Goal: Check status: Check status

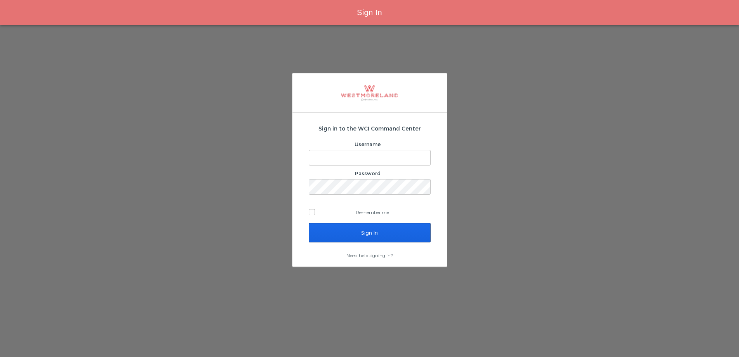
type input "[EMAIL_ADDRESS][PERSON_NAME][DOMAIN_NAME]"
click at [384, 237] on input "Sign In" at bounding box center [370, 232] width 122 height 19
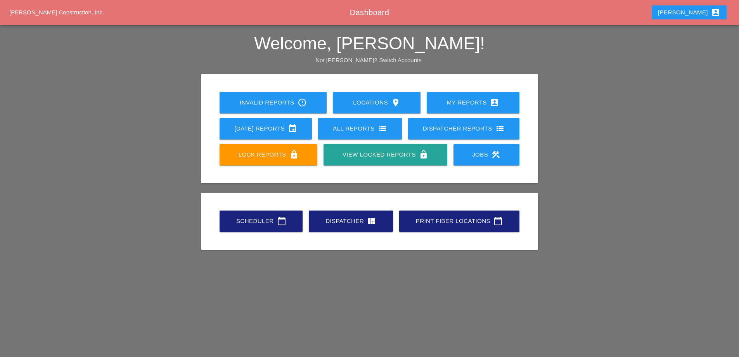
click at [285, 129] on div "Today's Reports event" at bounding box center [266, 128] width 68 height 9
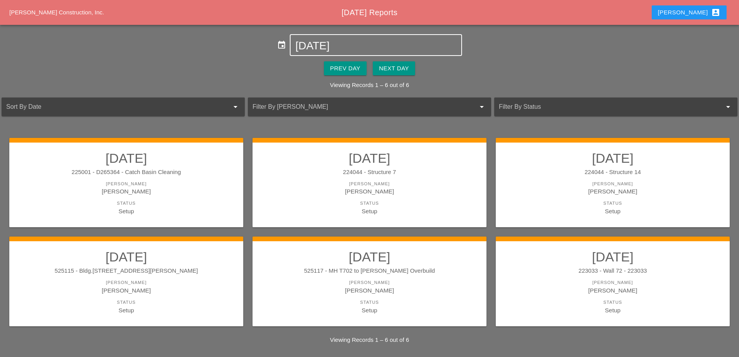
click at [333, 45] on input "09-02-2025" at bounding box center [375, 46] width 161 height 12
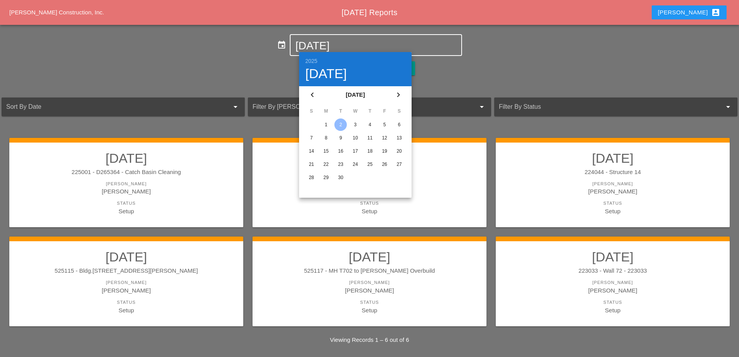
click at [314, 97] on icon "chevron_left" at bounding box center [312, 94] width 9 height 9
click at [327, 176] on div "25" at bounding box center [326, 177] width 12 height 12
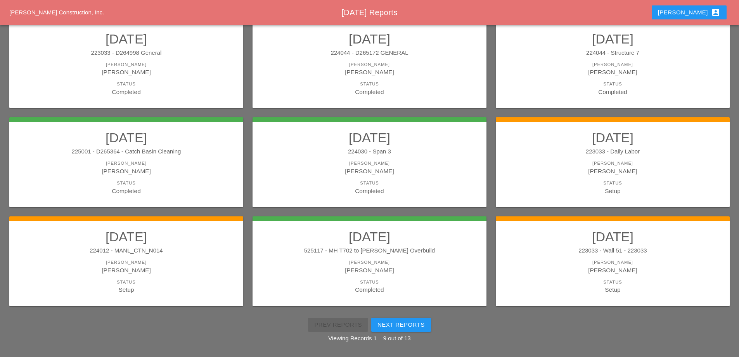
scroll to position [139, 0]
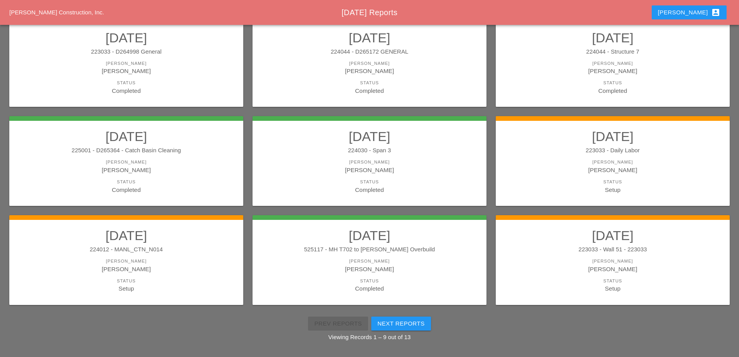
click at [187, 245] on link "08/25/2025 224012 - MANL_CTN_N014 Foreman Iwan Belfor Status Setup" at bounding box center [126, 259] width 219 height 65
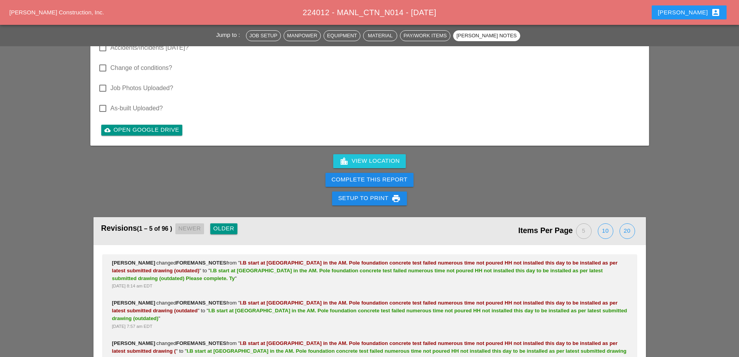
scroll to position [2639, 0]
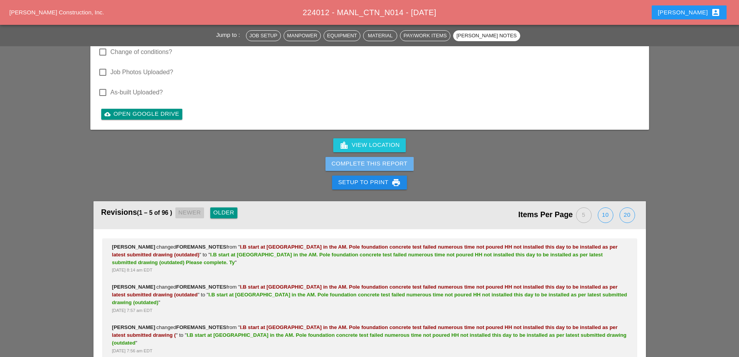
drag, startPoint x: 368, startPoint y: 136, endPoint x: 438, endPoint y: 43, distance: 115.9
click at [368, 159] on div "Complete This Report" at bounding box center [370, 163] width 76 height 9
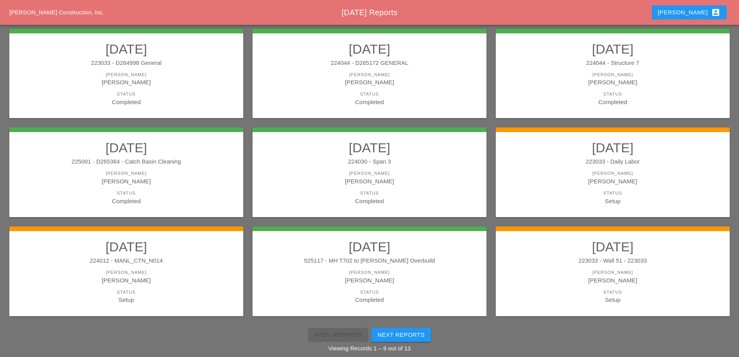
scroll to position [139, 0]
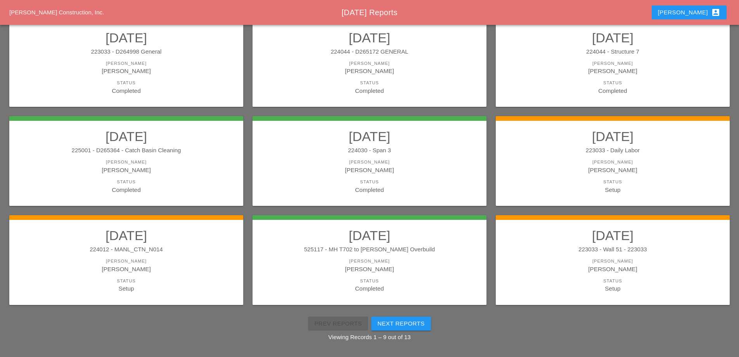
click at [209, 247] on div "224012 - MANL_CTN_N014" at bounding box center [126, 249] width 219 height 9
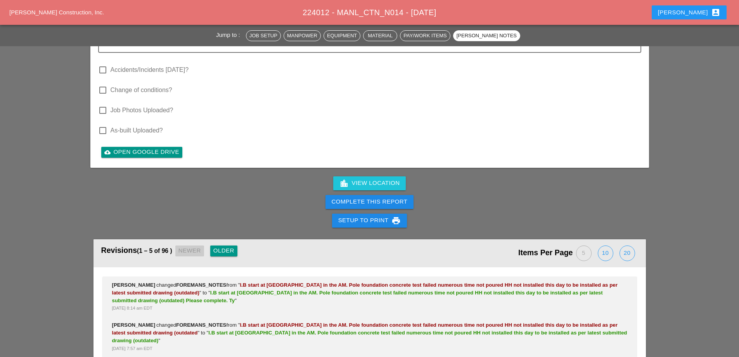
scroll to position [2626, 0]
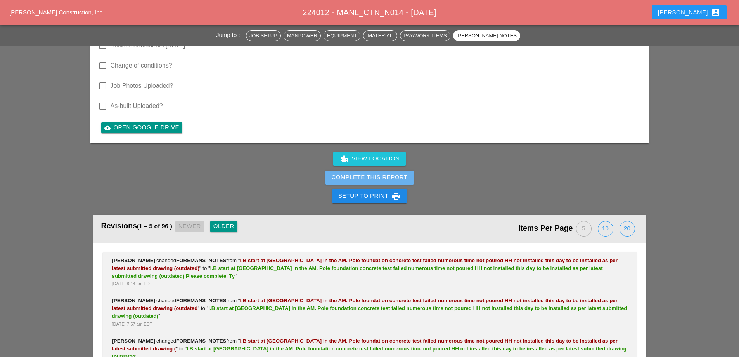
click at [382, 173] on div "Complete This Report" at bounding box center [370, 177] width 76 height 9
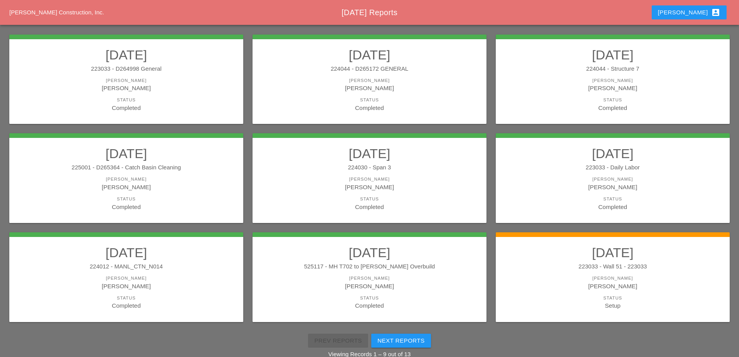
scroll to position [139, 0]
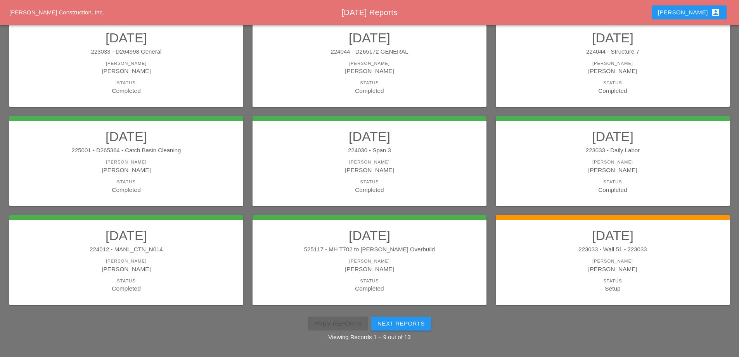
click at [553, 251] on div "223033 - Wall 51 - 223033" at bounding box center [613, 249] width 219 height 9
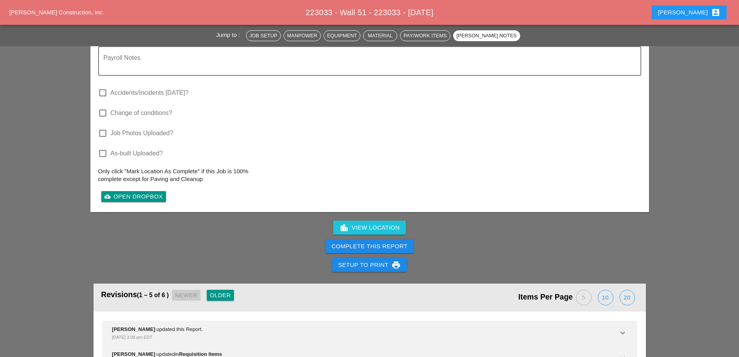
scroll to position [893, 0]
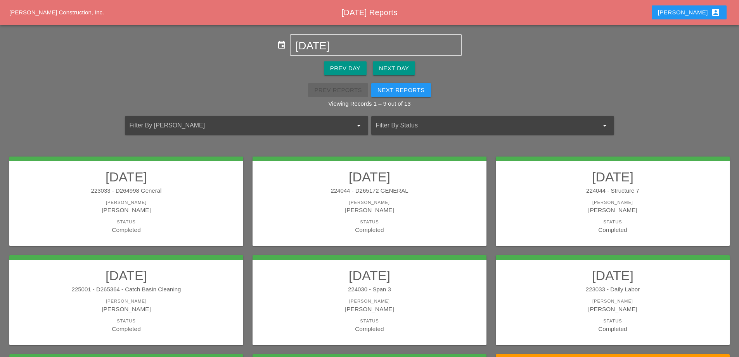
click at [405, 68] on div "Next Day" at bounding box center [394, 68] width 30 height 9
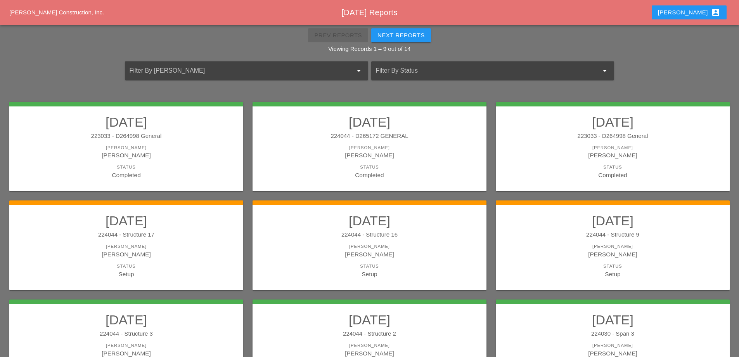
scroll to position [78, 0]
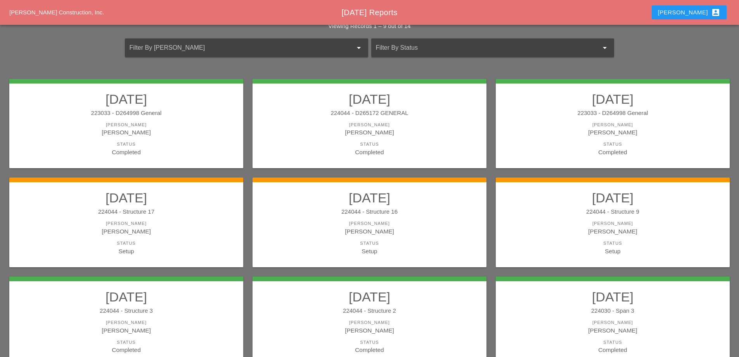
click at [223, 212] on div "224044 - Structure 17" at bounding box center [126, 211] width 219 height 9
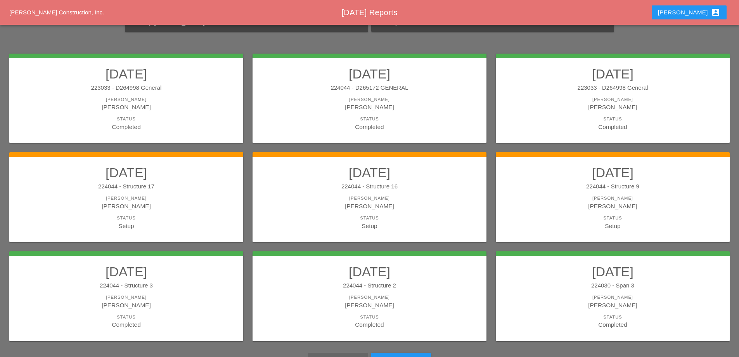
scroll to position [139, 0]
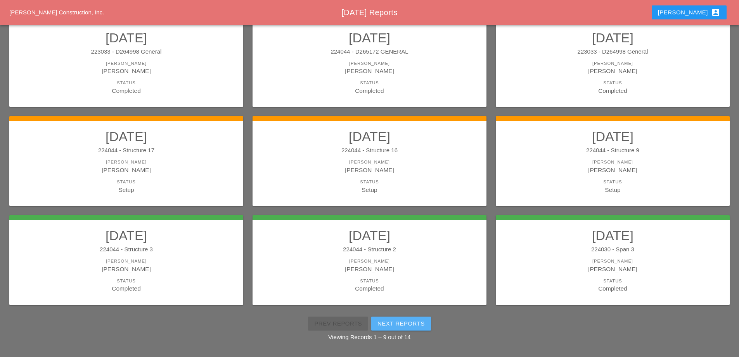
click at [409, 323] on div "Next Reports" at bounding box center [401, 323] width 47 height 9
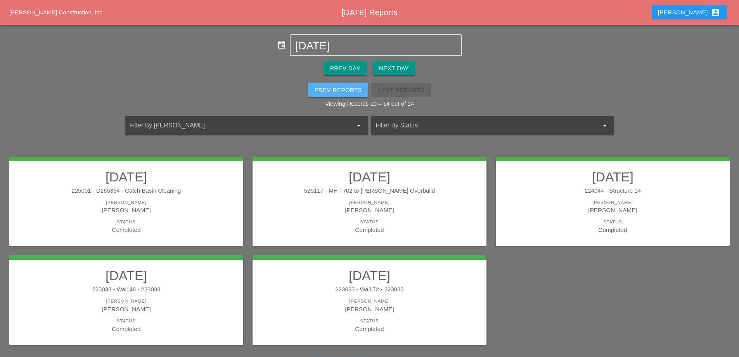
click at [345, 88] on div "Prev Reports" at bounding box center [338, 90] width 48 height 9
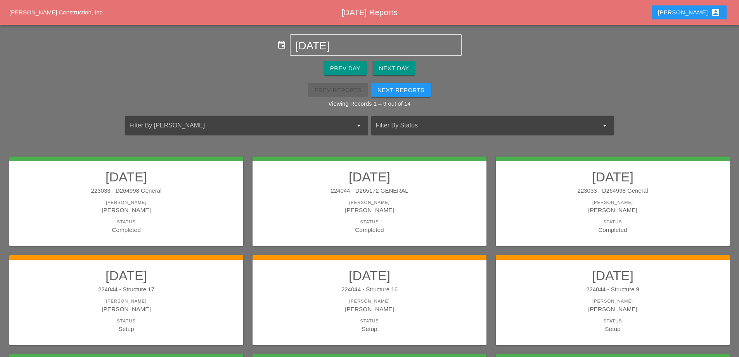
click at [387, 69] on div "Next Day" at bounding box center [394, 68] width 30 height 9
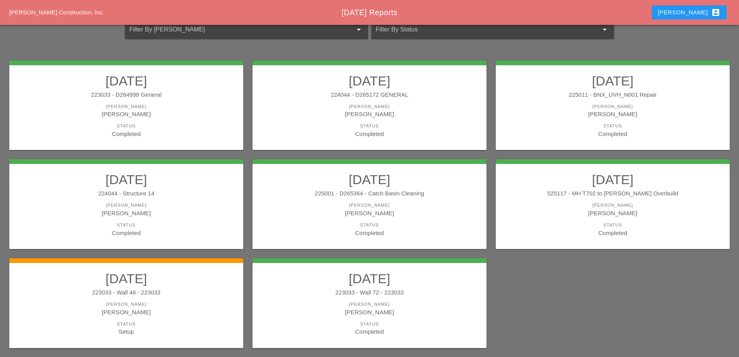
scroll to position [102, 0]
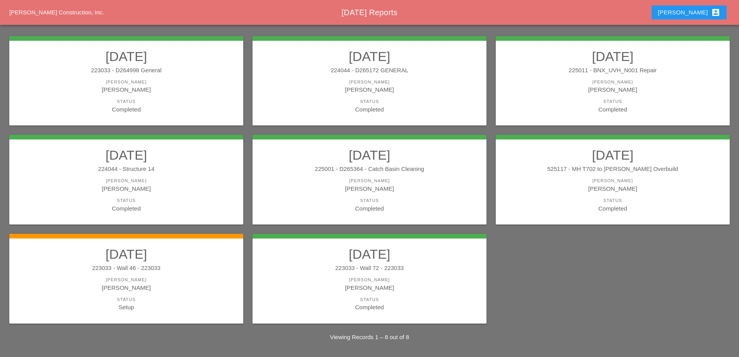
click at [216, 271] on div "223033 - Wall 46 - 223033" at bounding box center [126, 268] width 219 height 9
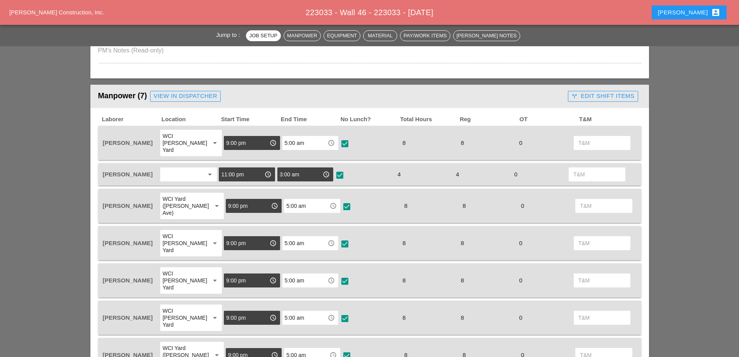
scroll to position [388, 0]
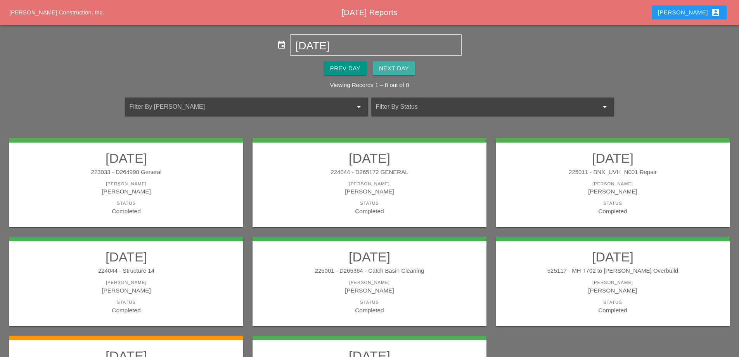
click at [393, 65] on div "Next Day" at bounding box center [394, 68] width 30 height 9
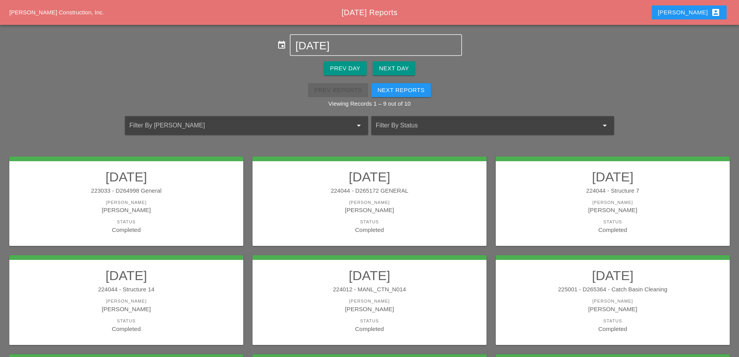
click at [406, 89] on div "Next Reports" at bounding box center [401, 90] width 47 height 9
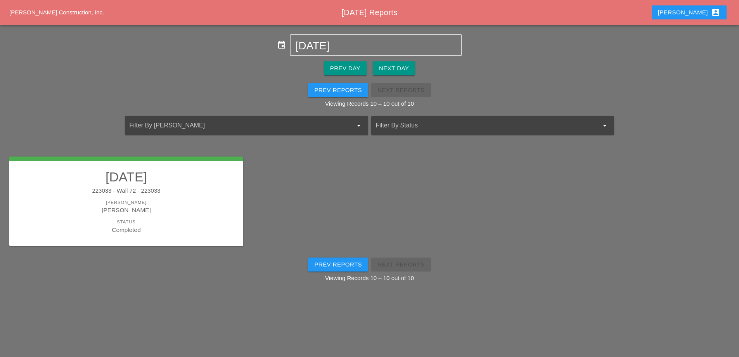
click at [347, 95] on button "Prev Reports" at bounding box center [338, 90] width 60 height 14
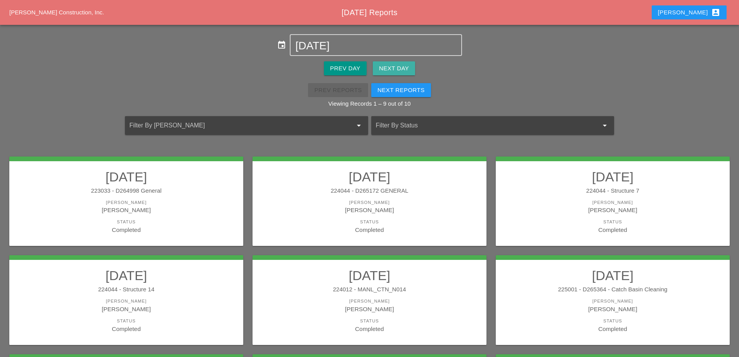
click at [397, 68] on div "Next Day" at bounding box center [394, 68] width 30 height 9
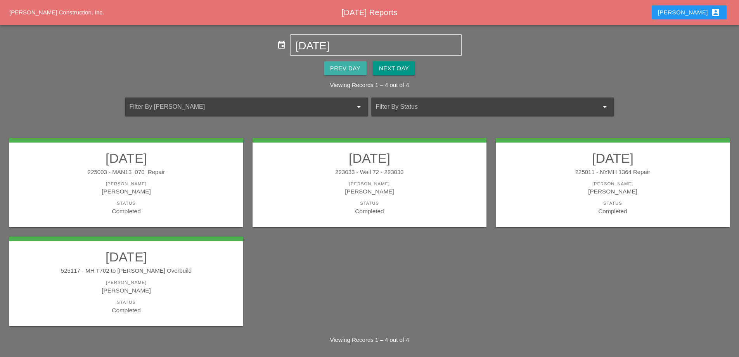
click at [331, 71] on div "Prev Day" at bounding box center [345, 68] width 30 height 9
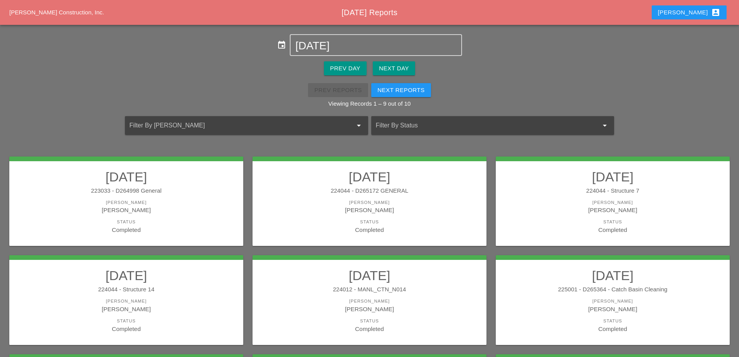
click at [331, 71] on div "Prev Day" at bounding box center [345, 68] width 30 height 9
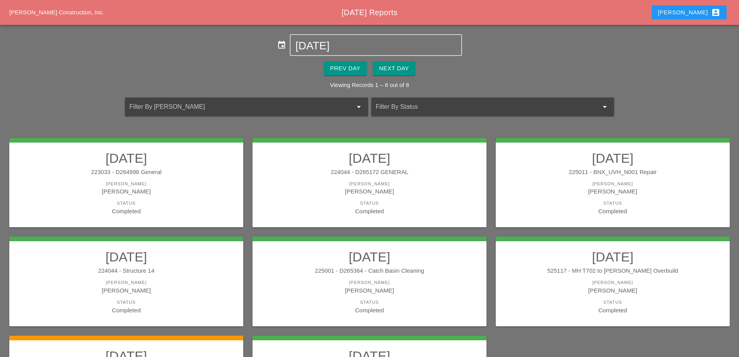
click at [331, 71] on div "Prev Day" at bounding box center [345, 68] width 30 height 9
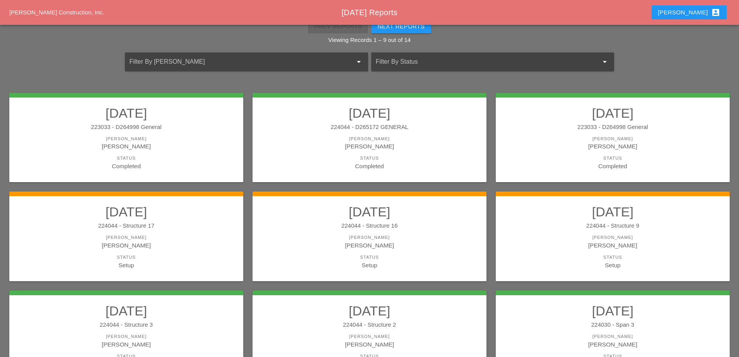
scroll to position [78, 0]
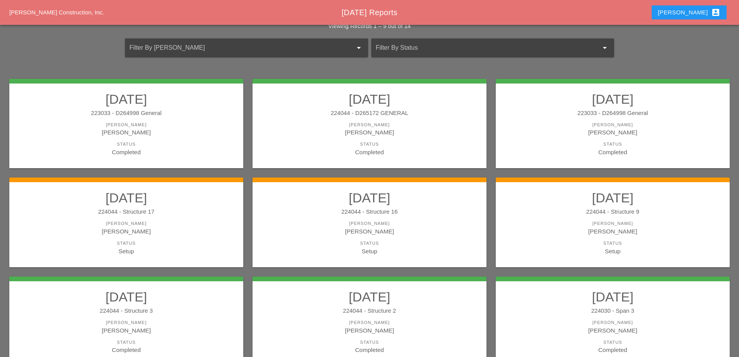
click at [444, 220] on link "08/26/2025 224044 - Structure 16 Foreman Stephen Paletta Status Setup" at bounding box center [369, 222] width 219 height 65
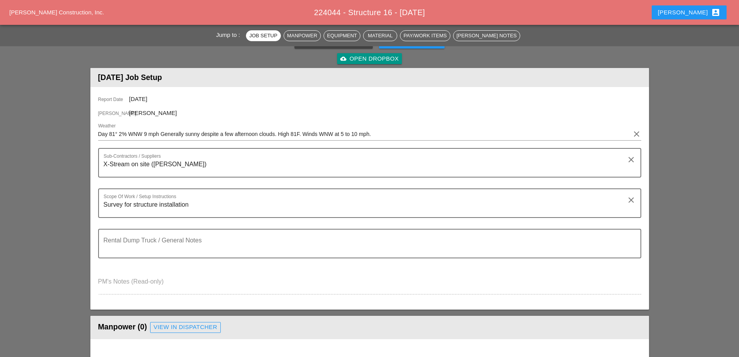
scroll to position [39, 0]
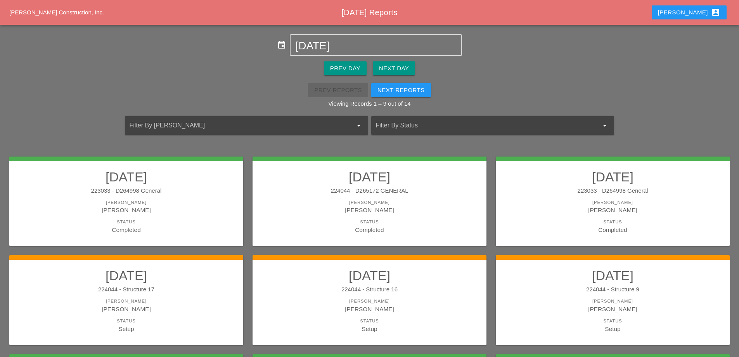
click at [583, 288] on div "224044 - Structure 9" at bounding box center [613, 289] width 219 height 9
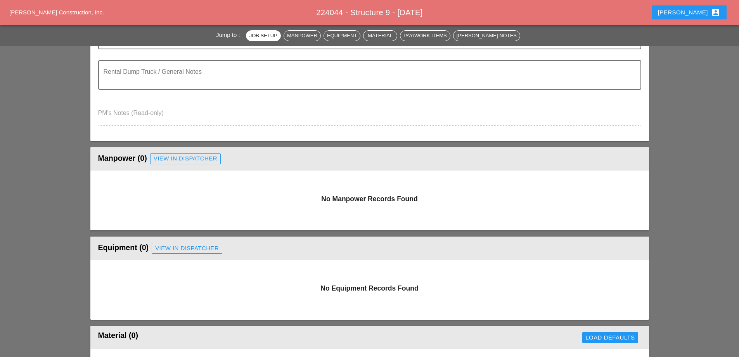
scroll to position [233, 0]
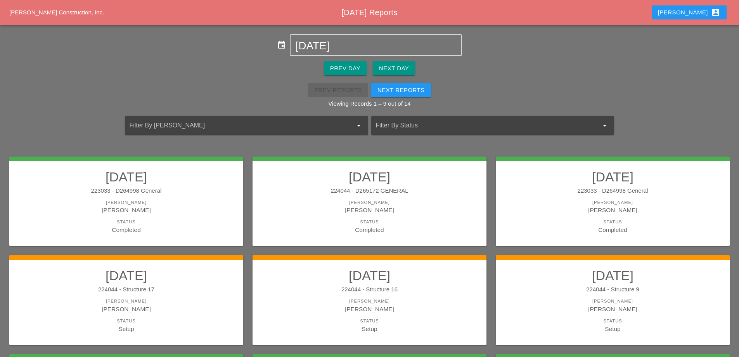
click at [208, 272] on h2 "08/26/2025" at bounding box center [126, 275] width 219 height 16
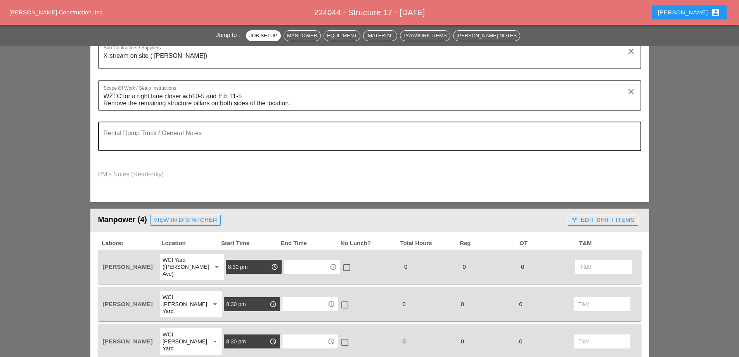
scroll to position [155, 0]
